Goal: Information Seeking & Learning: Find specific page/section

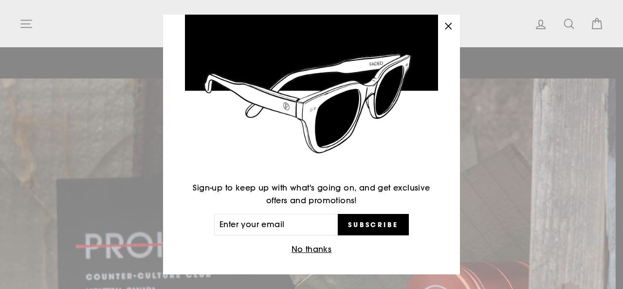
scroll to position [52, 0]
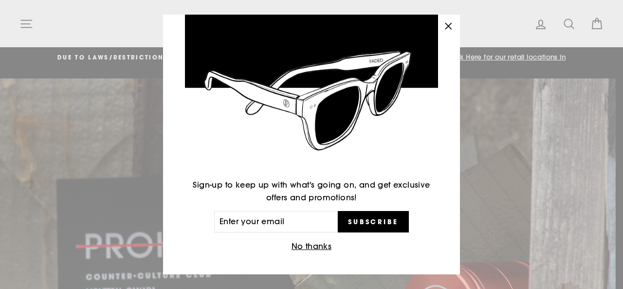
click at [310, 248] on button "No thanks" at bounding box center [312, 246] width 46 height 14
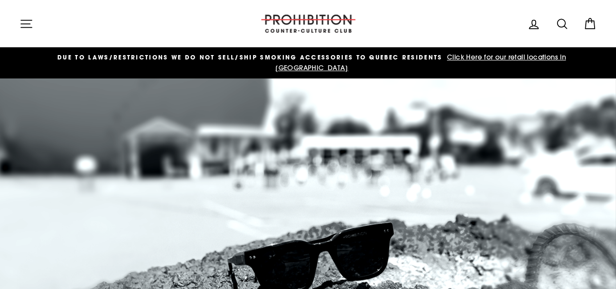
click at [28, 29] on icon "button" at bounding box center [26, 24] width 14 height 14
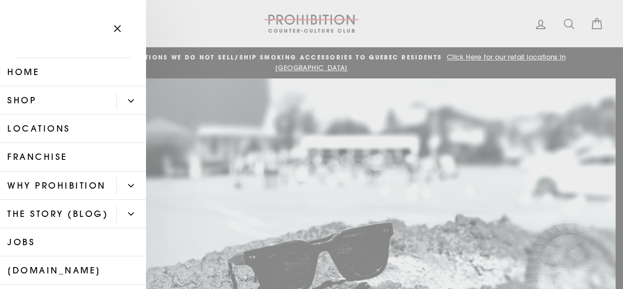
click at [60, 109] on link "Shop" at bounding box center [58, 100] width 116 height 28
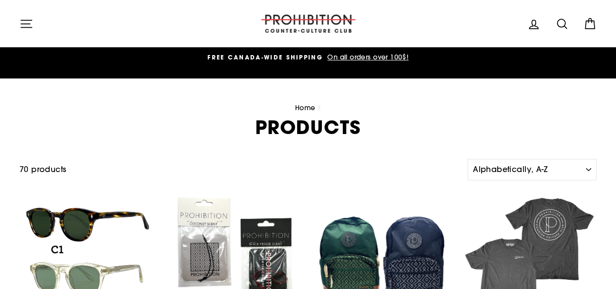
click at [19, 26] on button "Site navigation" at bounding box center [26, 23] width 25 height 21
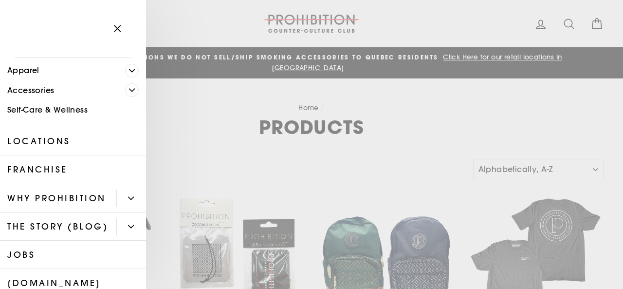
scroll to position [146, 0]
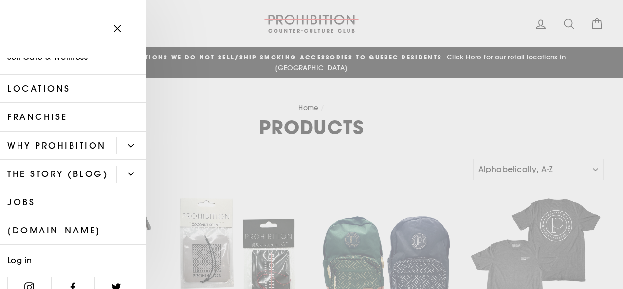
click at [79, 93] on link "Locations" at bounding box center [73, 88] width 146 height 28
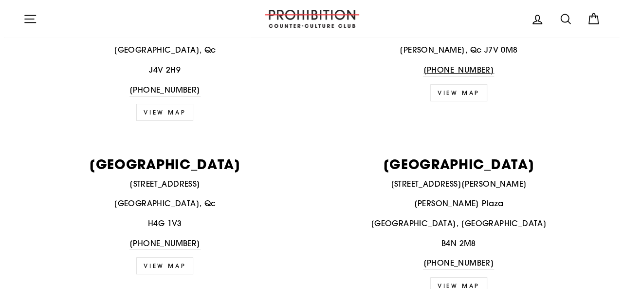
scroll to position [1606, 0]
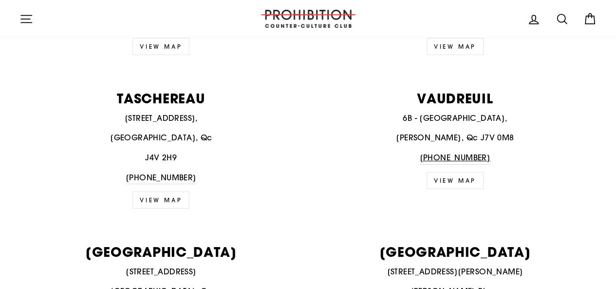
click at [27, 17] on icon "button" at bounding box center [26, 19] width 14 height 14
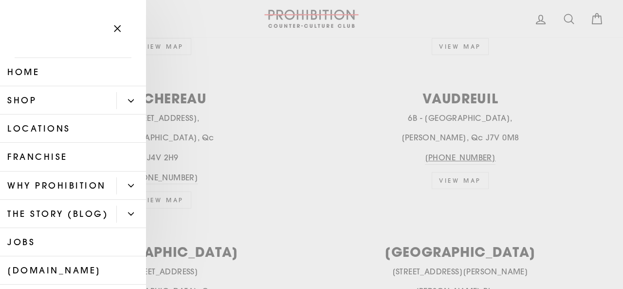
click at [68, 99] on link "Shop" at bounding box center [58, 100] width 116 height 28
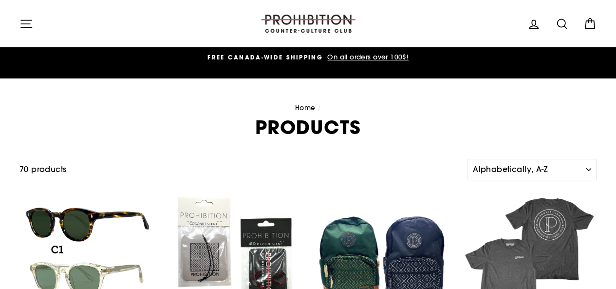
click at [556, 23] on icon at bounding box center [562, 24] width 14 height 14
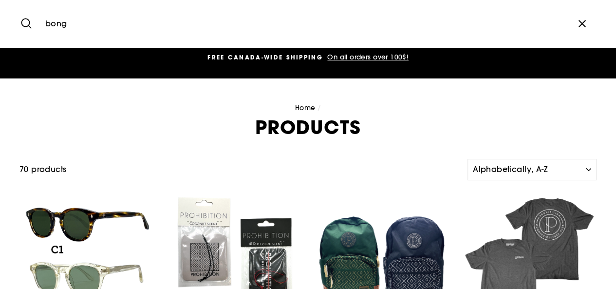
type input "bong"
click at [19, 7] on button "Search" at bounding box center [29, 23] width 21 height 33
